Goal: Book appointment/travel/reservation

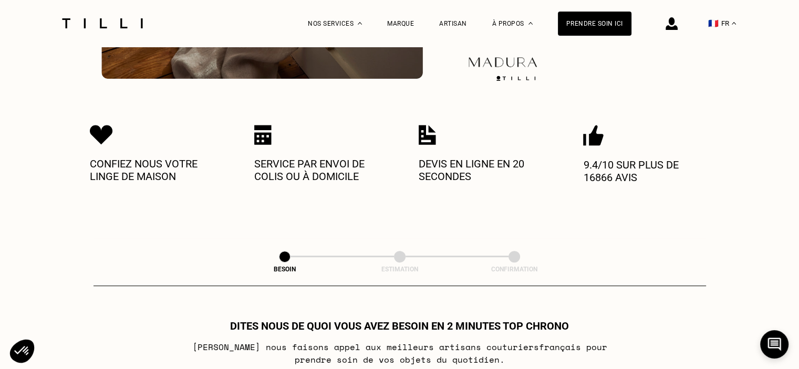
scroll to position [368, 0]
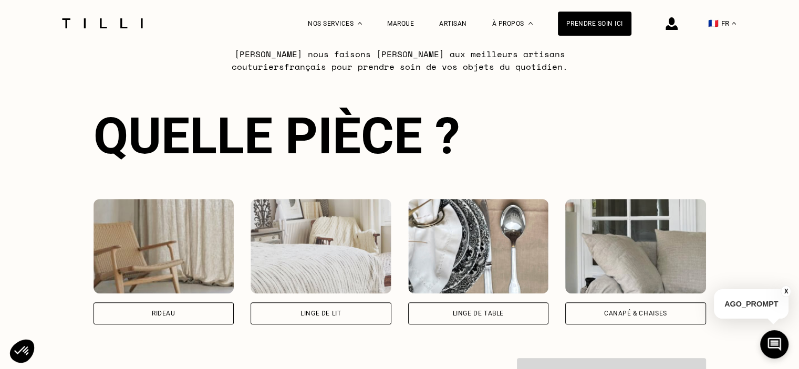
scroll to position [683, 0]
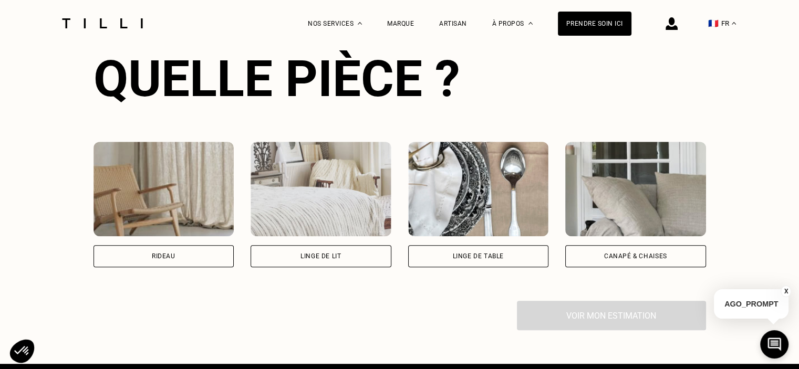
click at [164, 181] on img at bounding box center [163, 189] width 141 height 95
select select "FR"
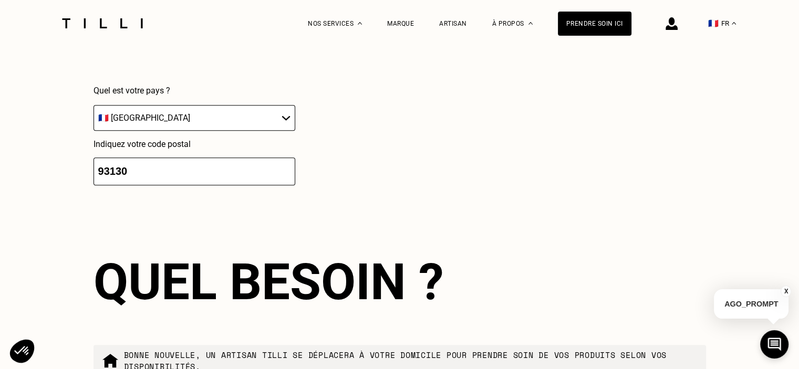
scroll to position [1025, 0]
drag, startPoint x: 151, startPoint y: 179, endPoint x: 61, endPoint y: 167, distance: 90.6
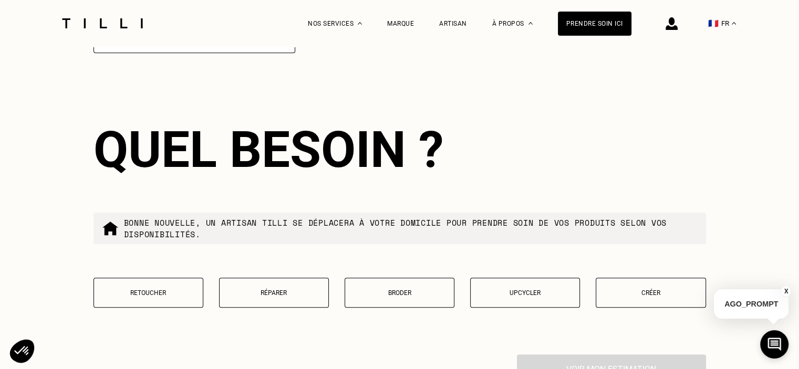
scroll to position [1181, 0]
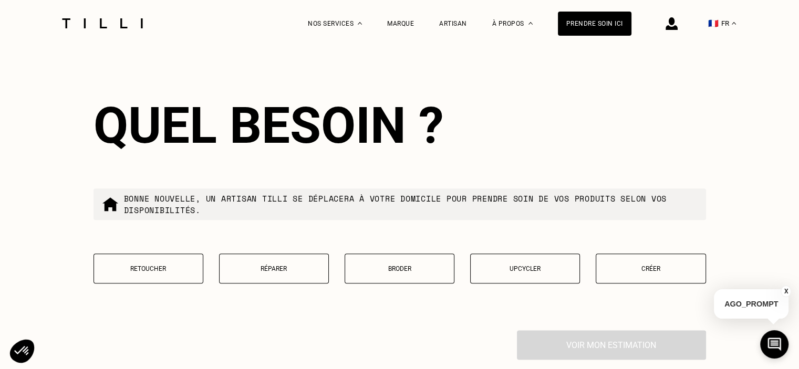
type input "94120"
click at [166, 273] on p "Retoucher" at bounding box center [148, 268] width 98 height 7
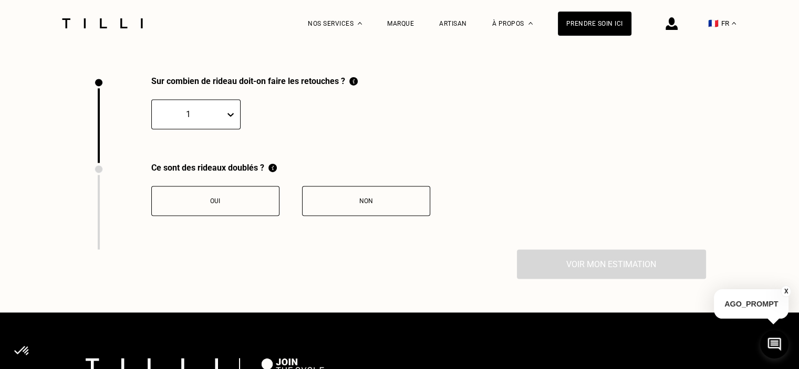
scroll to position [1451, 0]
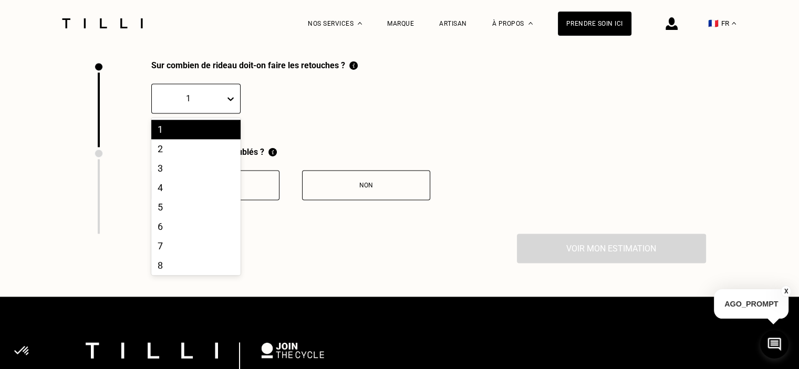
click at [225, 104] on icon at bounding box center [230, 98] width 11 height 11
click at [189, 155] on div "2" at bounding box center [195, 148] width 89 height 19
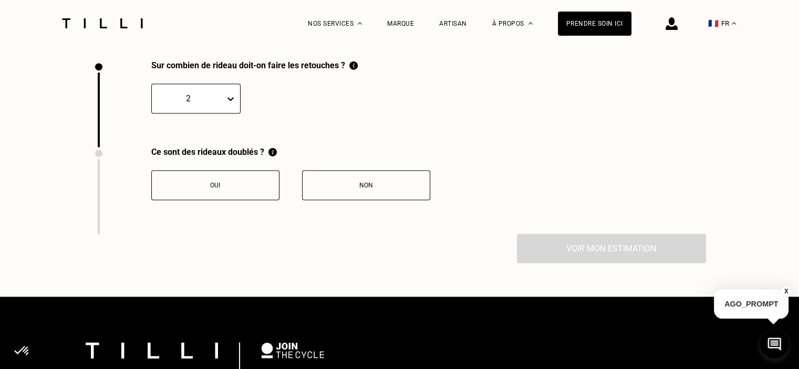
click at [372, 196] on button "Non" at bounding box center [366, 185] width 128 height 30
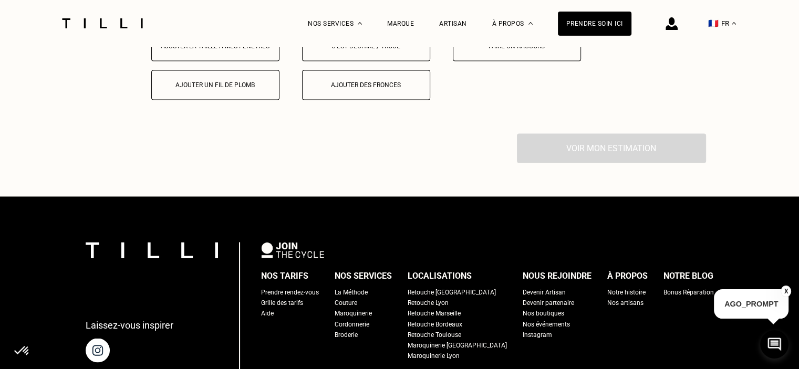
scroll to position [1624, 0]
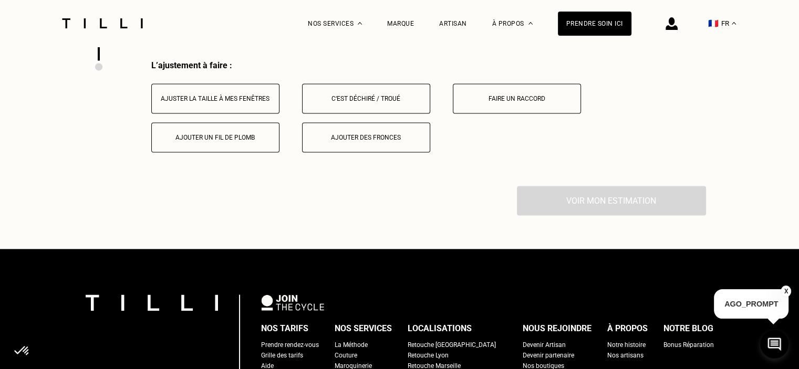
click at [229, 111] on button "Ajuster la taille à mes fenêtres" at bounding box center [215, 99] width 128 height 30
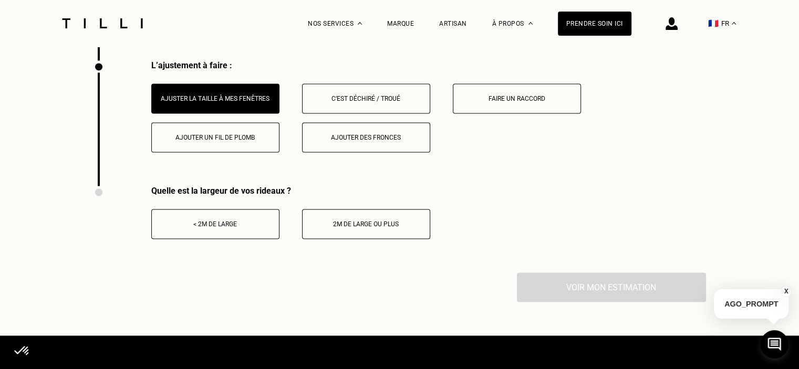
click at [370, 233] on button "2m de large ou plus" at bounding box center [366, 224] width 128 height 30
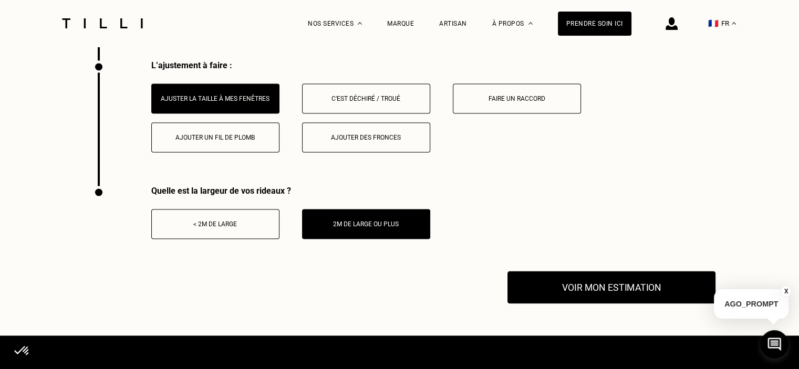
click at [611, 300] on button "Voir mon estimation" at bounding box center [611, 287] width 208 height 33
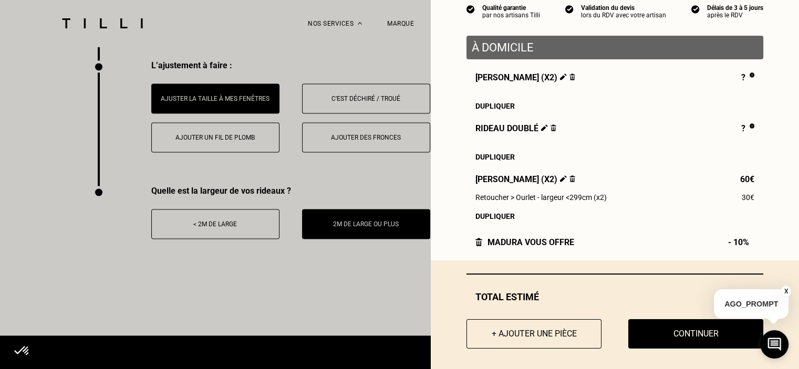
scroll to position [115, 0]
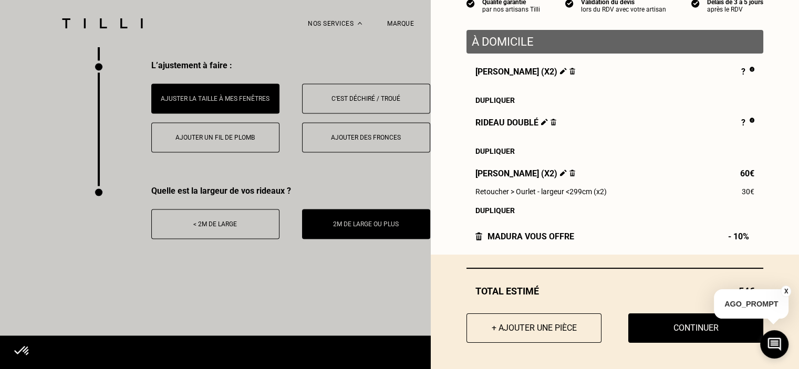
click at [550, 120] on img at bounding box center [553, 122] width 6 height 7
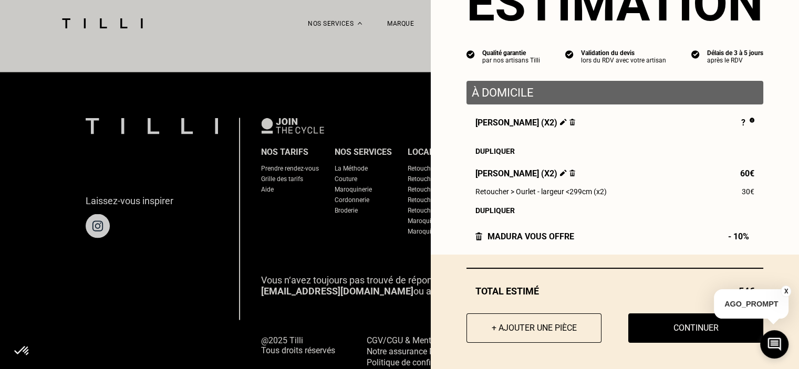
scroll to position [1936, 0]
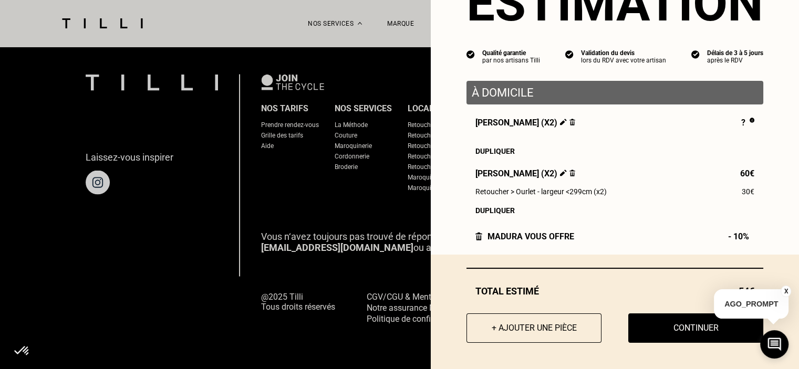
click at [783, 293] on button "X" at bounding box center [785, 292] width 11 height 12
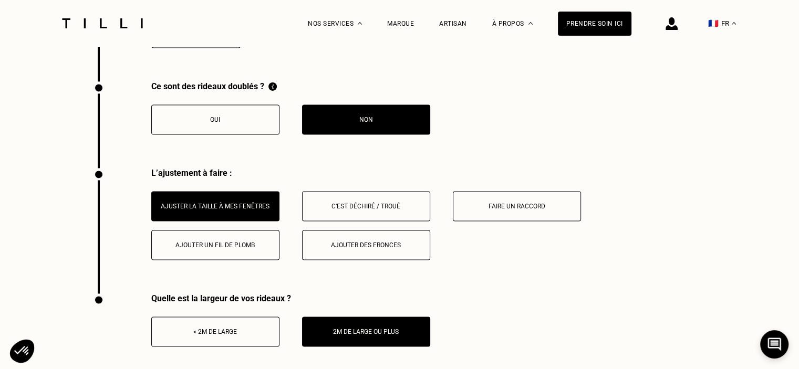
scroll to position [1254, 0]
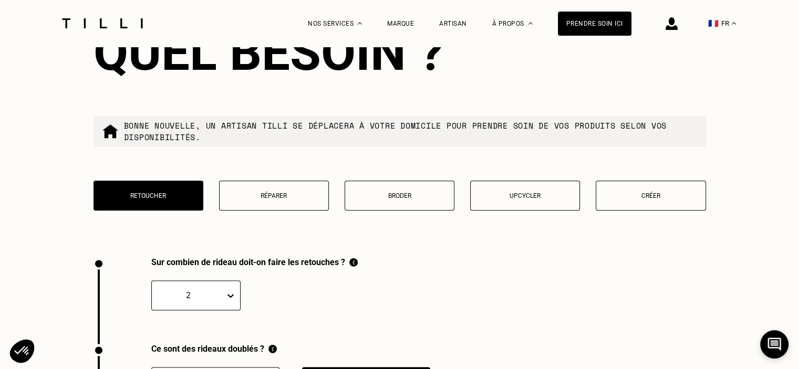
click at [174, 200] on p "Retoucher" at bounding box center [148, 195] width 98 height 7
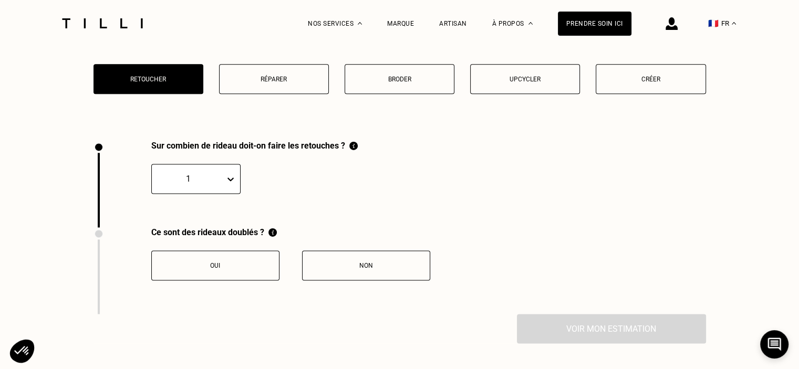
scroll to position [1451, 0]
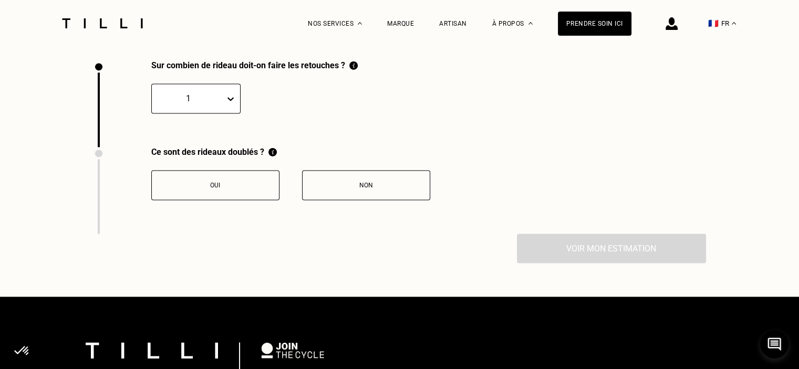
click at [225, 104] on icon at bounding box center [230, 98] width 11 height 11
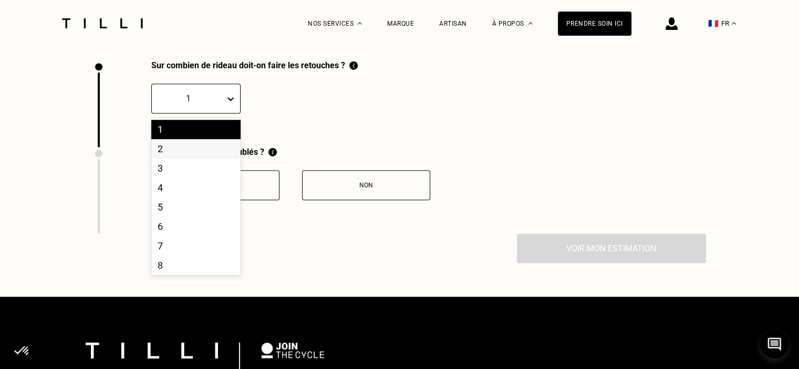
click at [191, 157] on div "2" at bounding box center [195, 148] width 89 height 19
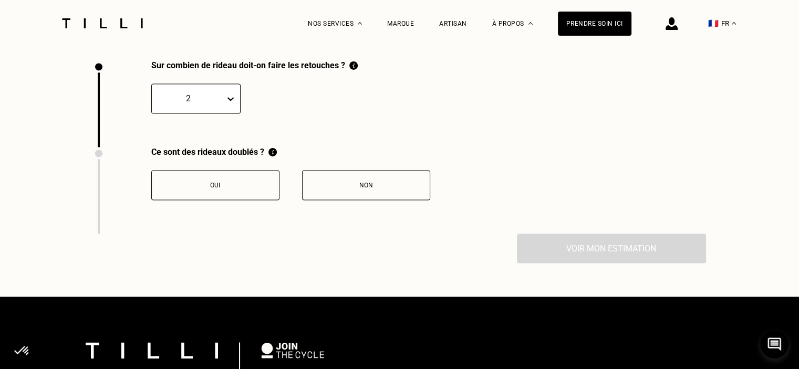
click at [366, 189] on div "Non" at bounding box center [366, 185] width 117 height 7
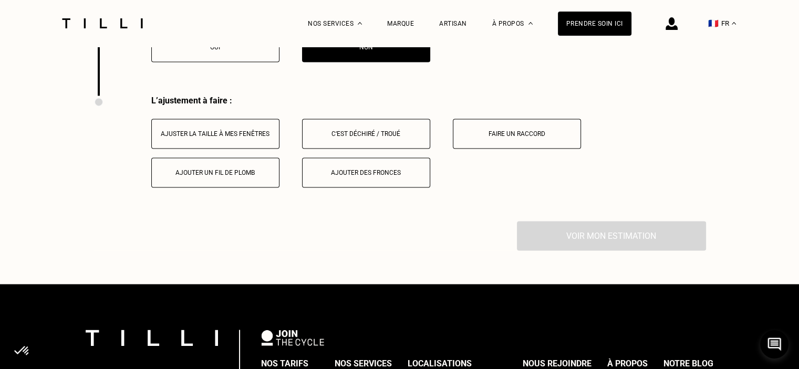
scroll to position [1624, 0]
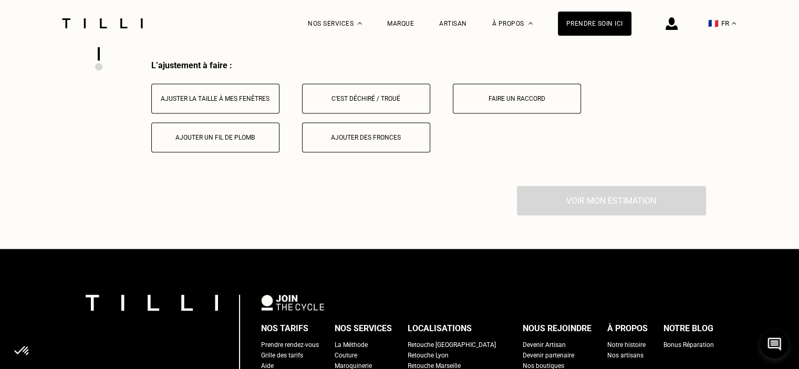
click at [218, 102] on div "Ajuster la taille à mes fenêtres" at bounding box center [215, 98] width 117 height 7
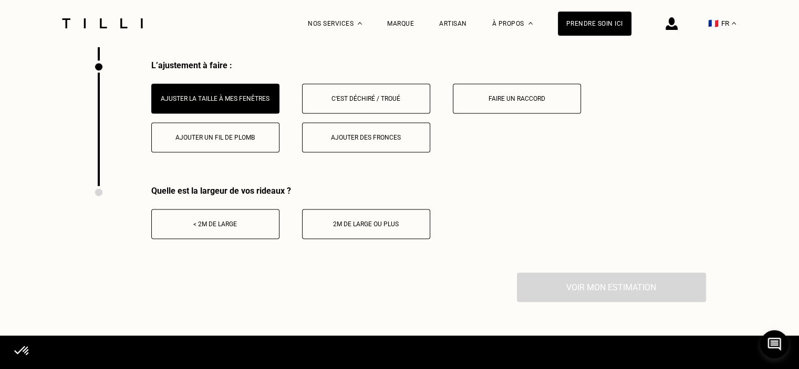
click at [343, 238] on button "2m de large ou plus" at bounding box center [366, 224] width 128 height 30
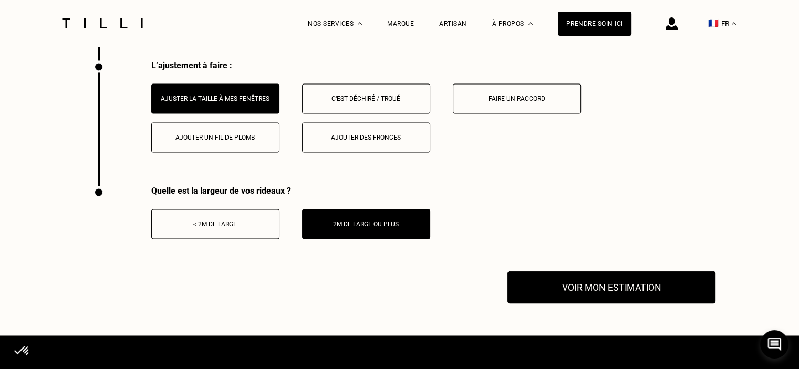
click at [670, 292] on button "Voir mon estimation" at bounding box center [611, 287] width 208 height 33
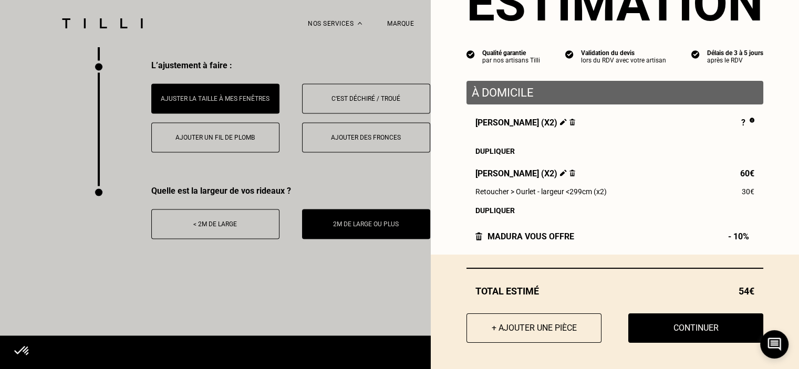
scroll to position [64, 0]
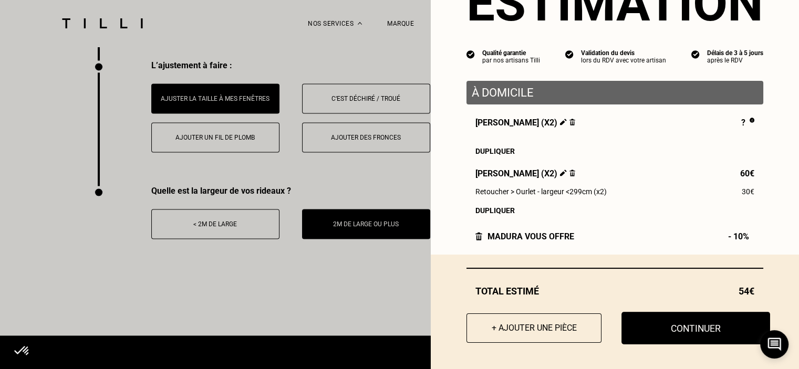
click at [687, 331] on button "Continuer" at bounding box center [695, 328] width 149 height 33
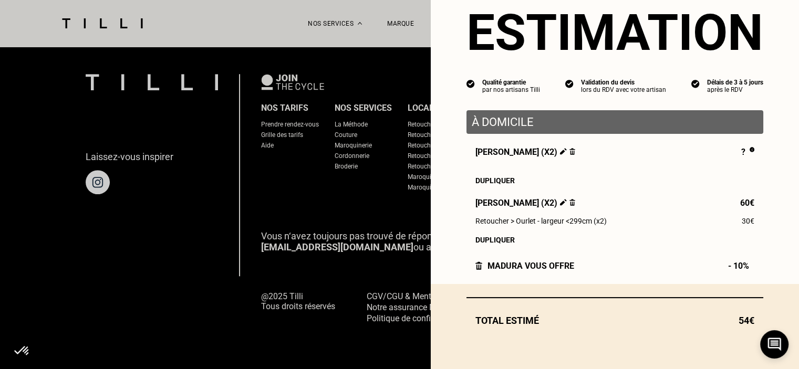
scroll to position [34, 0]
select select "FR"
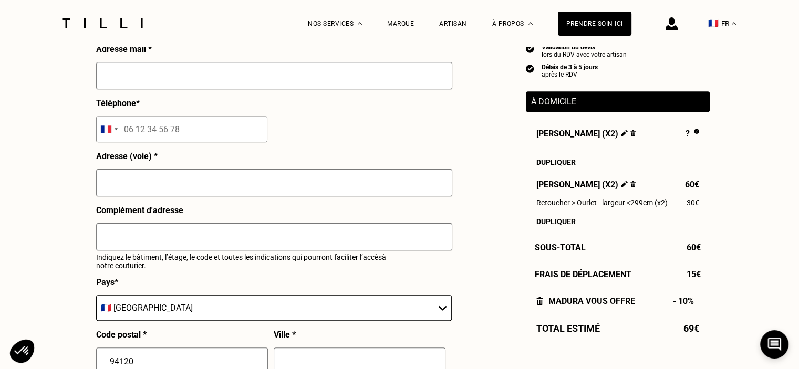
scroll to position [951, 0]
